Goal: Information Seeking & Learning: Learn about a topic

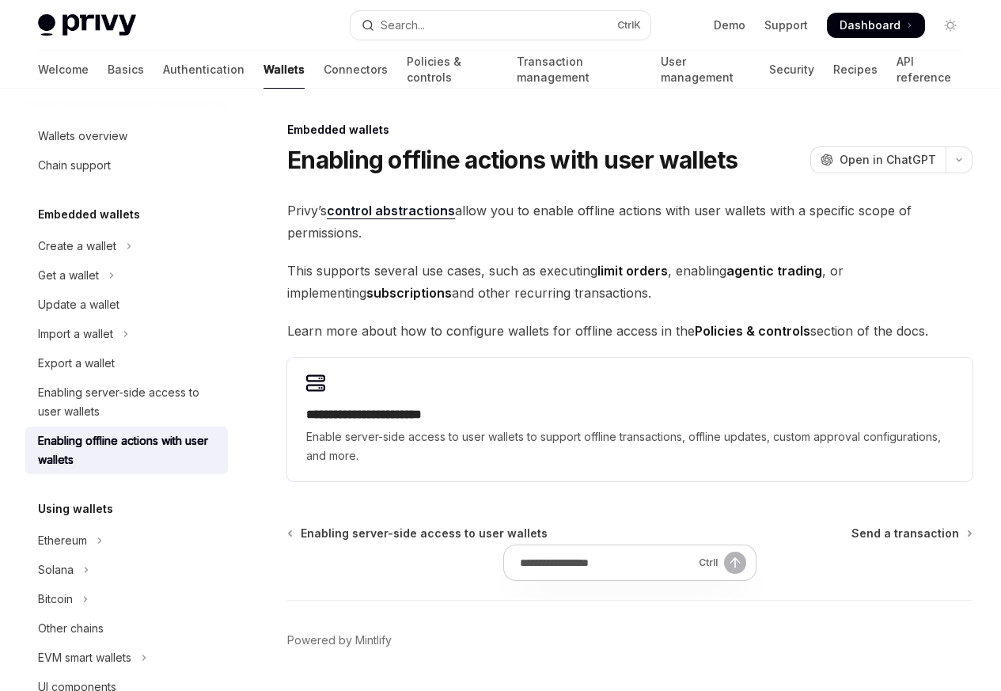
type textarea "*"
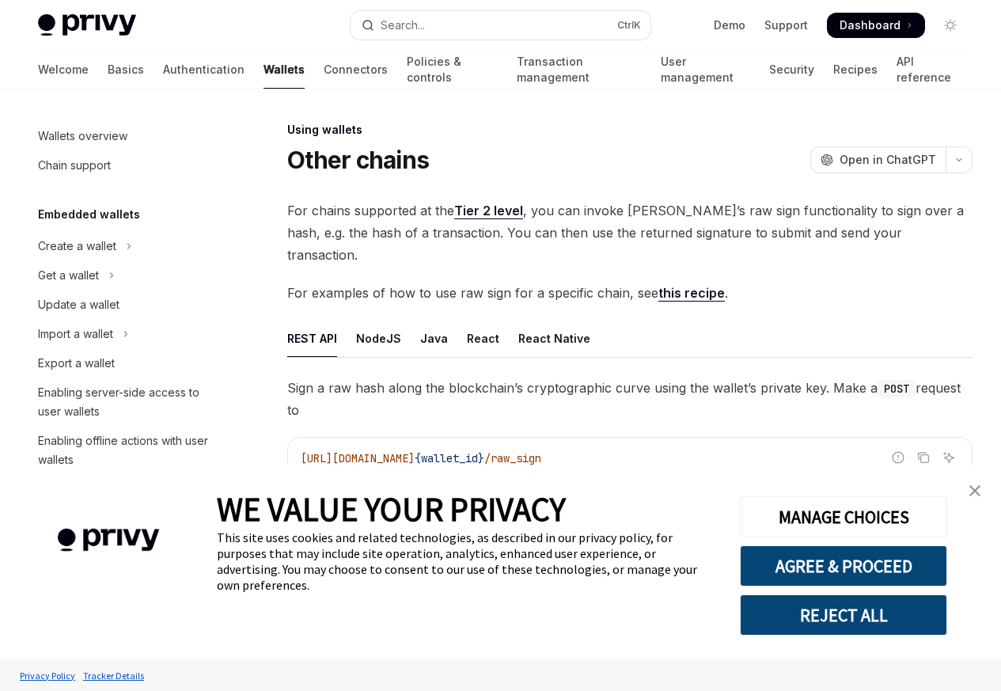
type textarea "*"
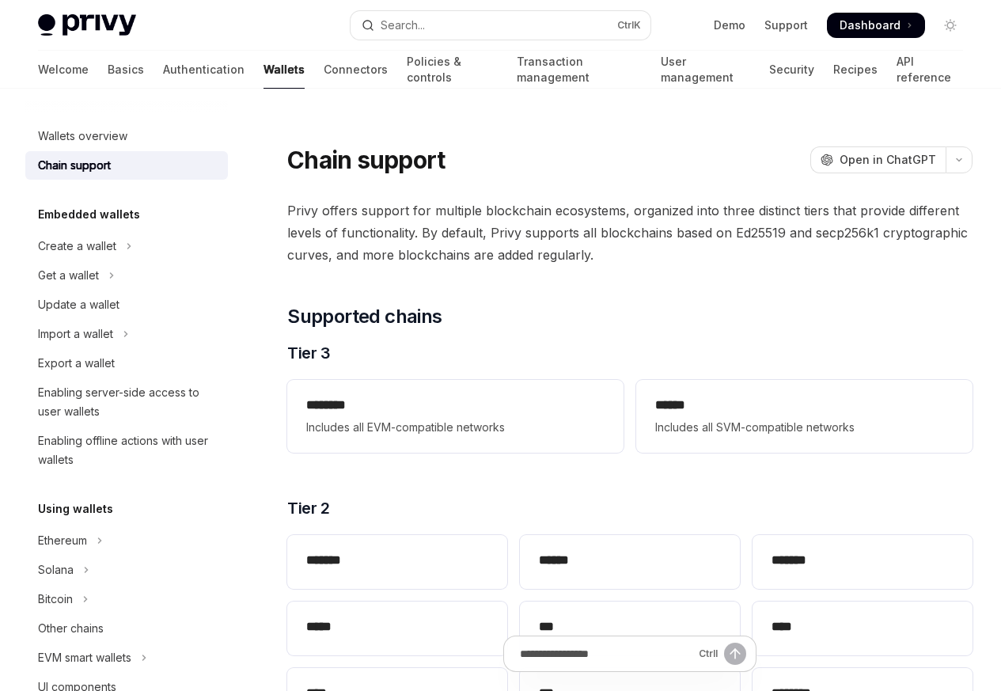
type textarea "*"
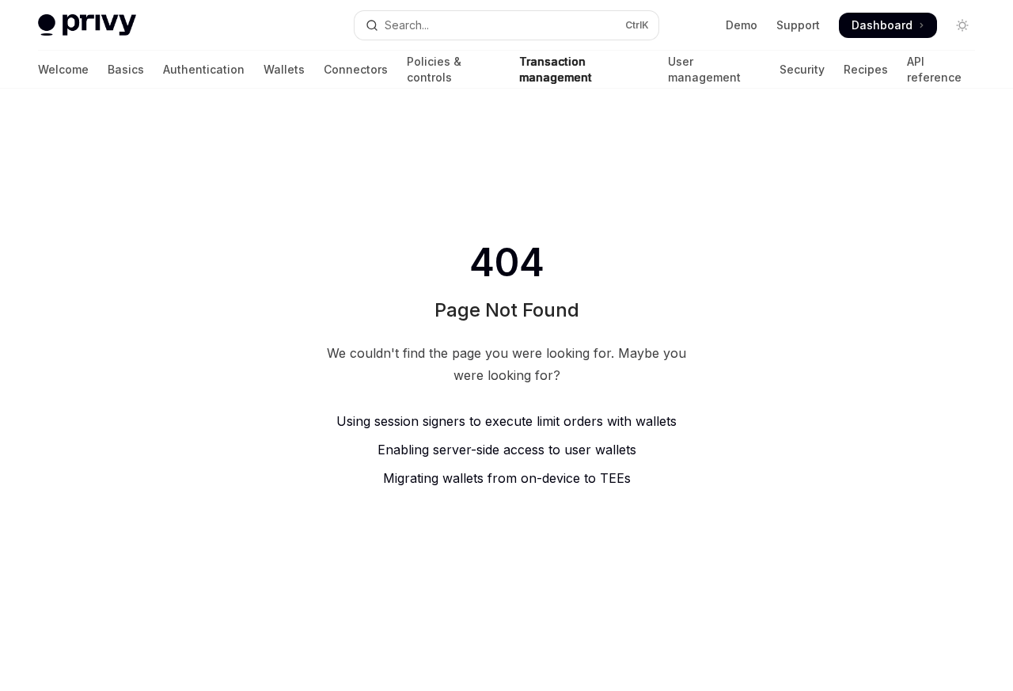
type textarea "*"
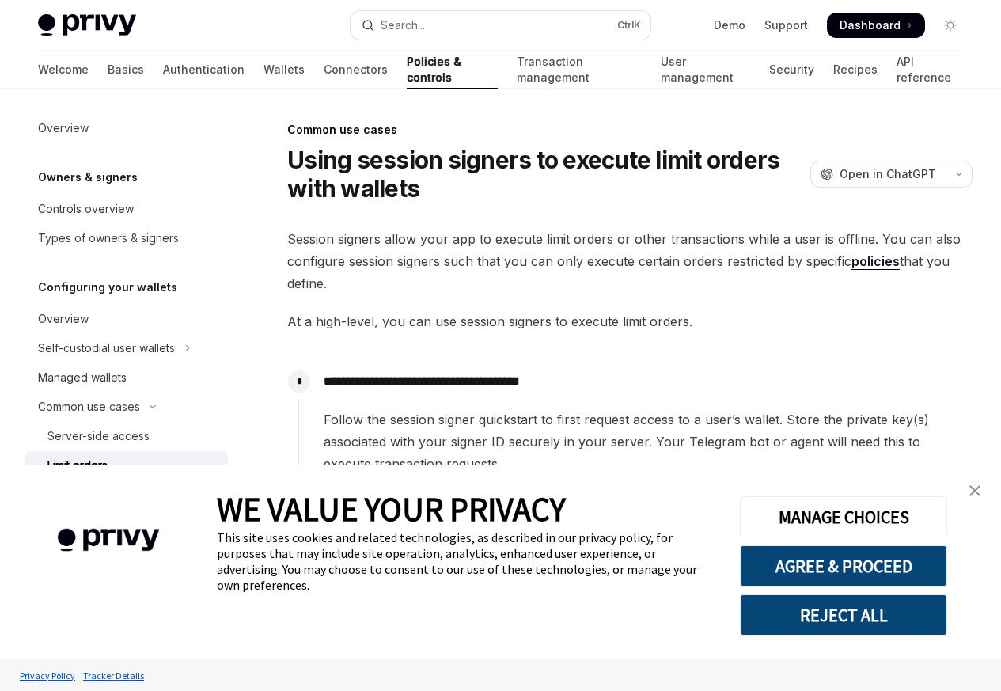
type textarea "*"
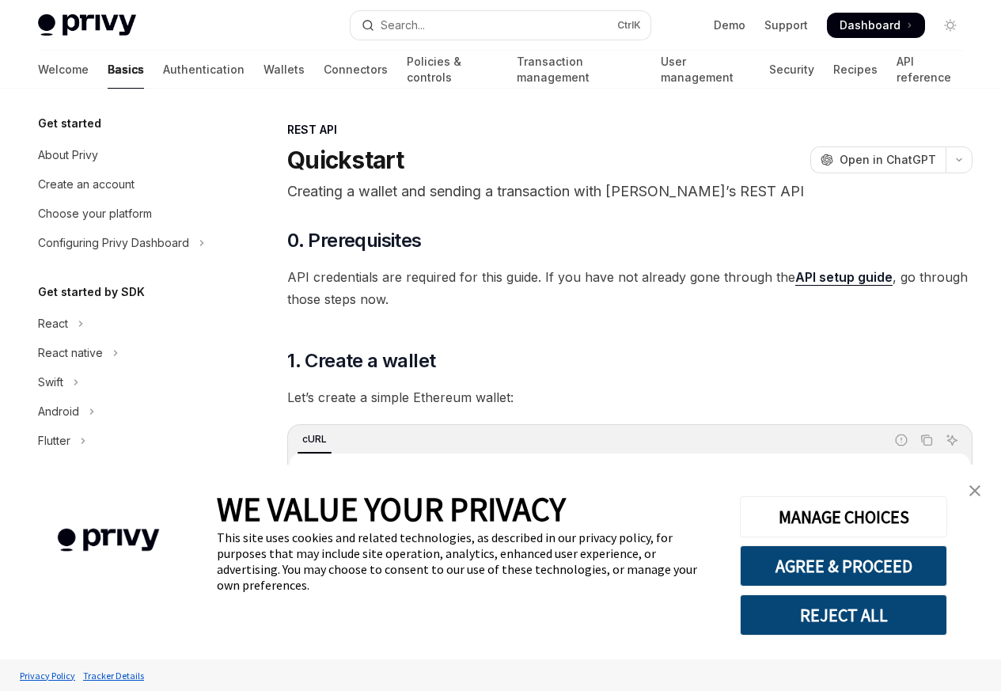
type textarea "*"
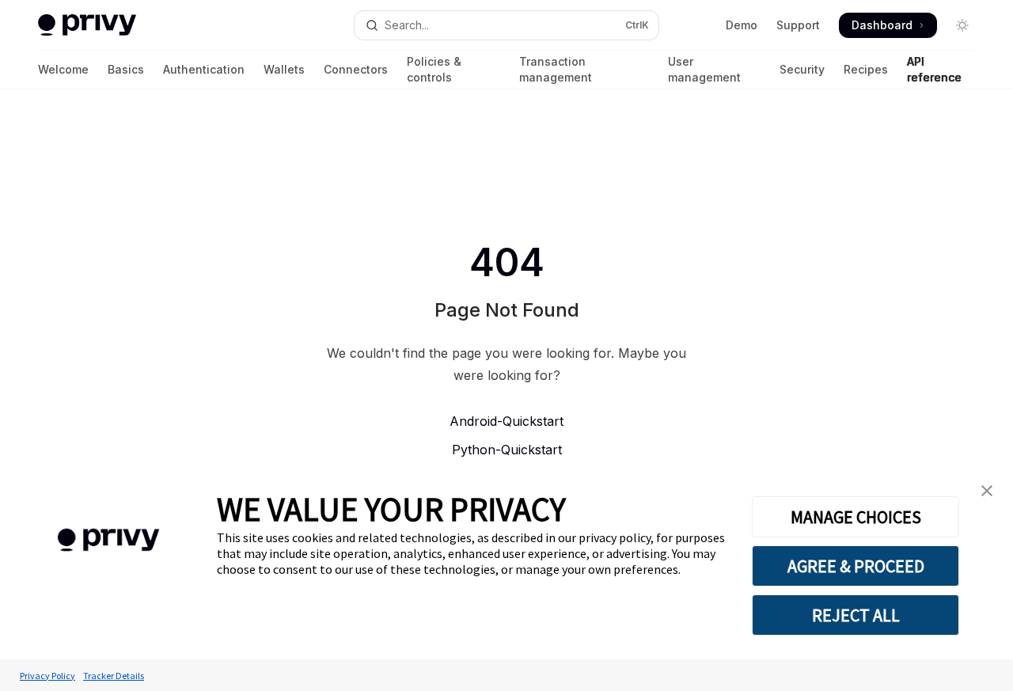
type textarea "*"
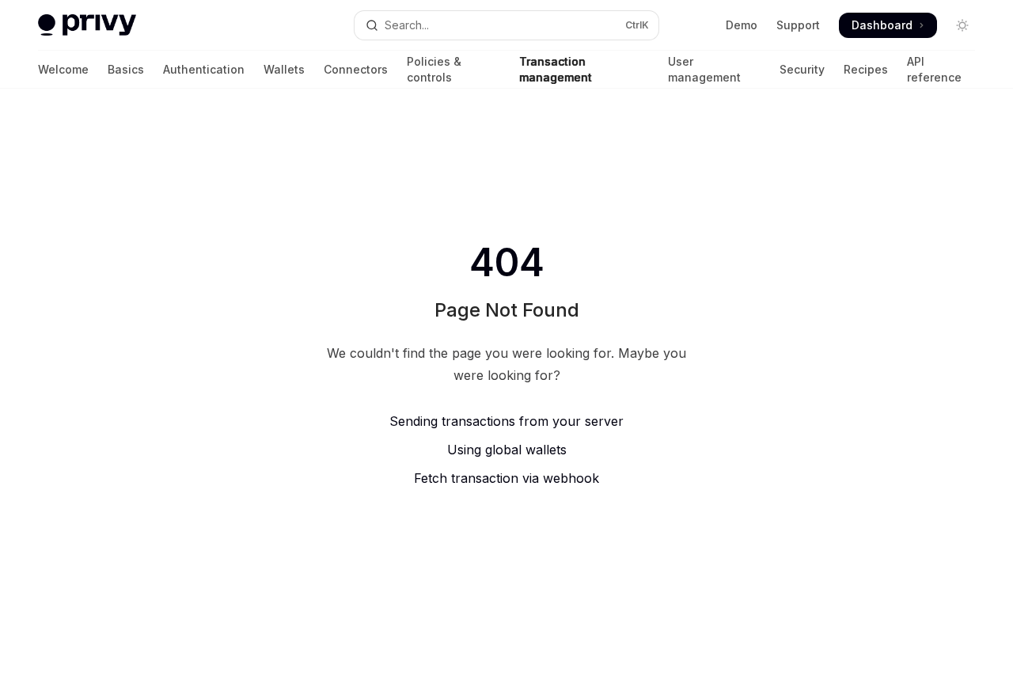
type textarea "*"
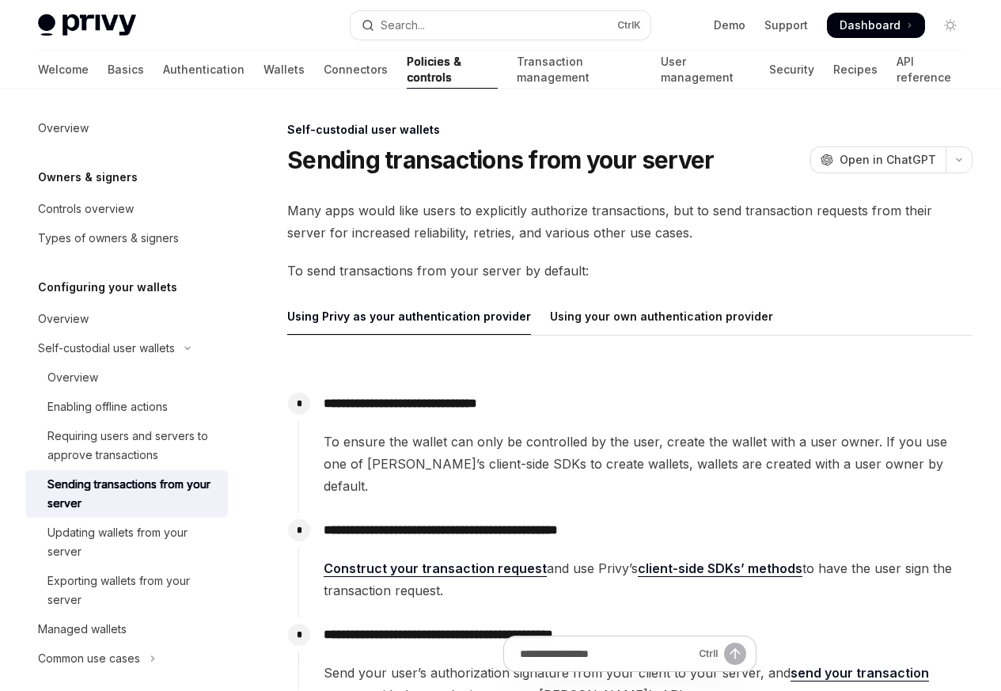
type textarea "*"
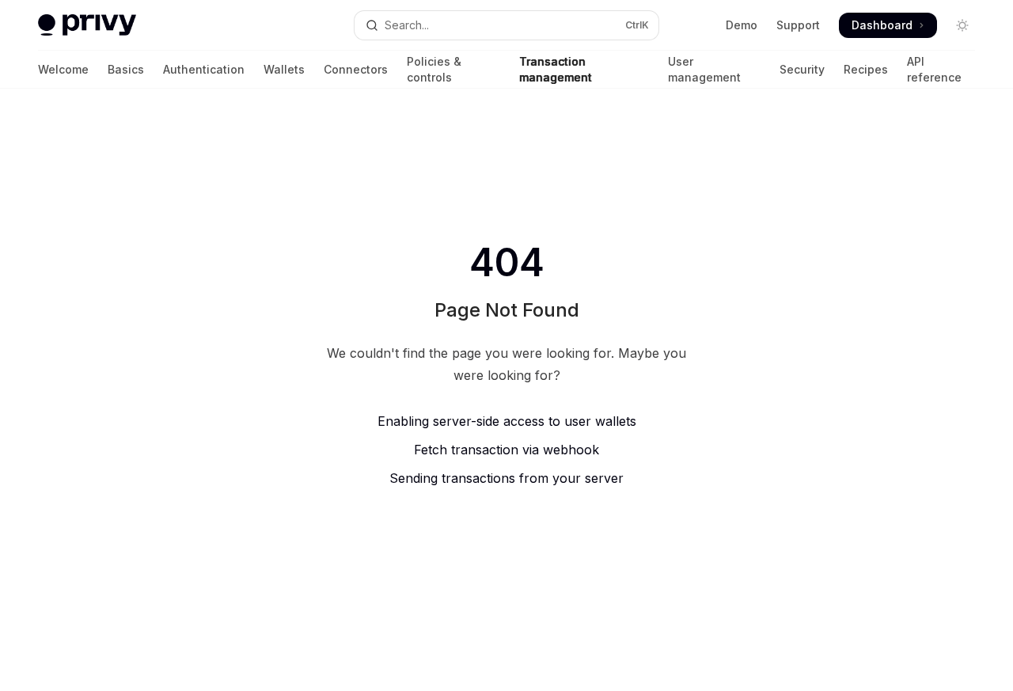
type textarea "*"
